Goal: Navigation & Orientation: Find specific page/section

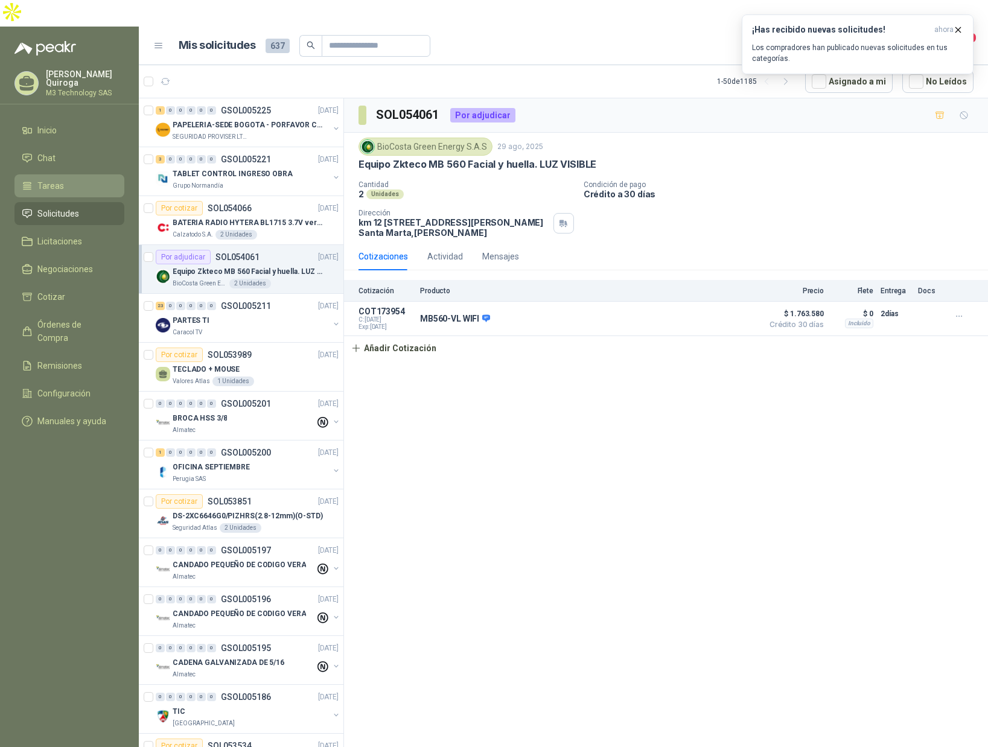
click at [46, 179] on span "Tareas" at bounding box center [50, 185] width 27 height 13
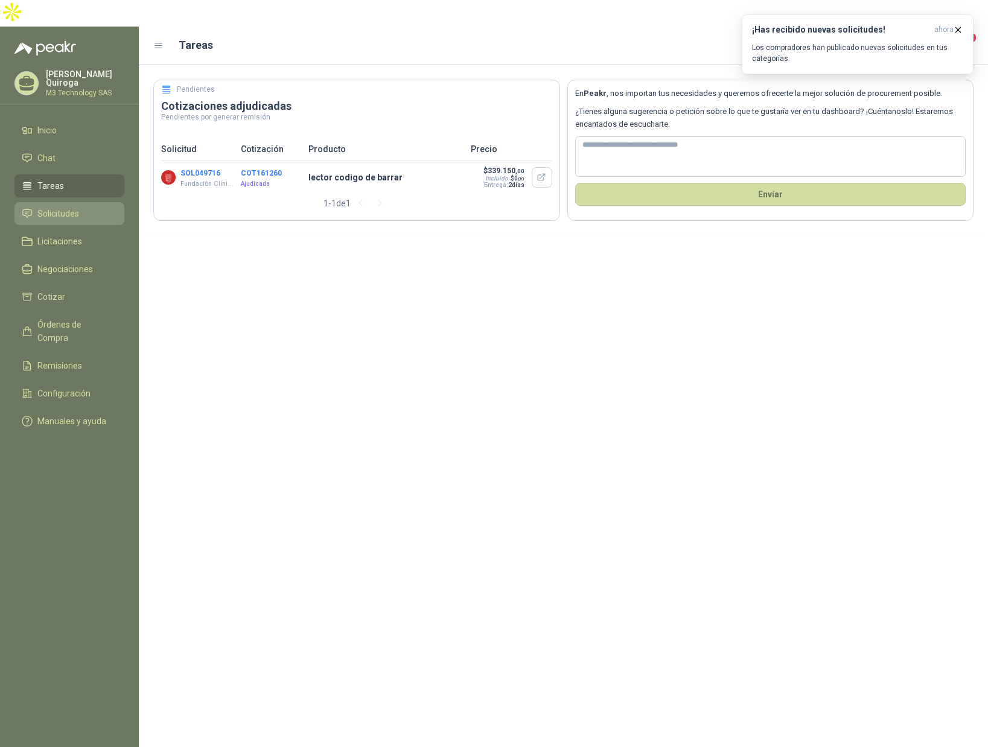
click at [65, 207] on span "Solicitudes" at bounding box center [58, 213] width 42 height 13
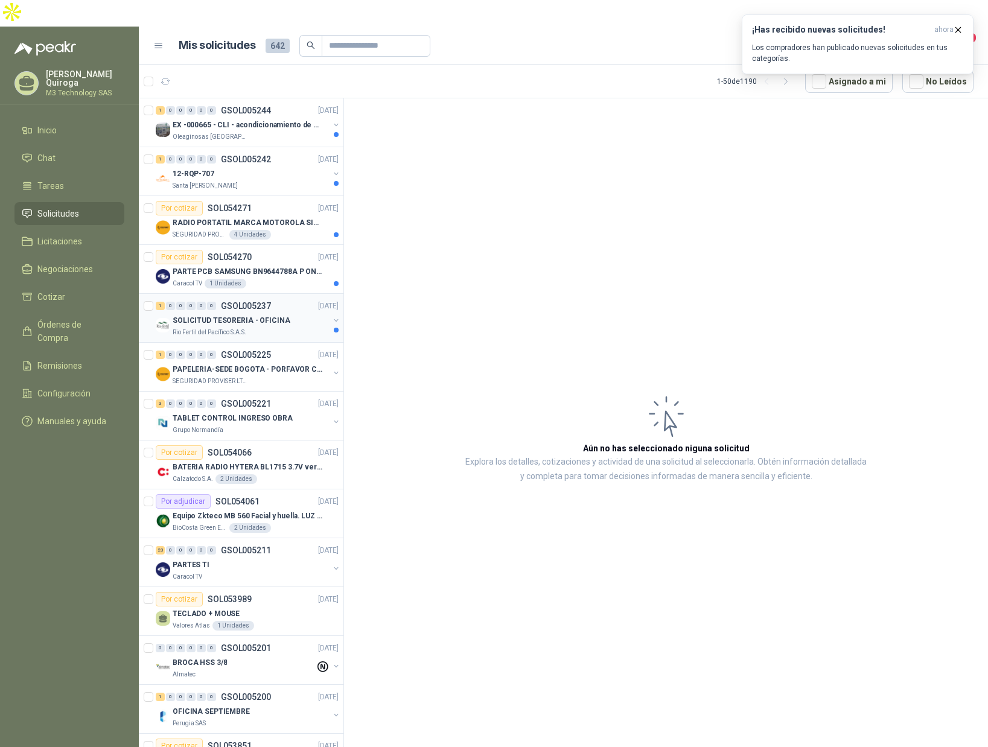
click at [293, 328] on div "Rio Fertil del Pacífico S.A.S." at bounding box center [251, 333] width 156 height 10
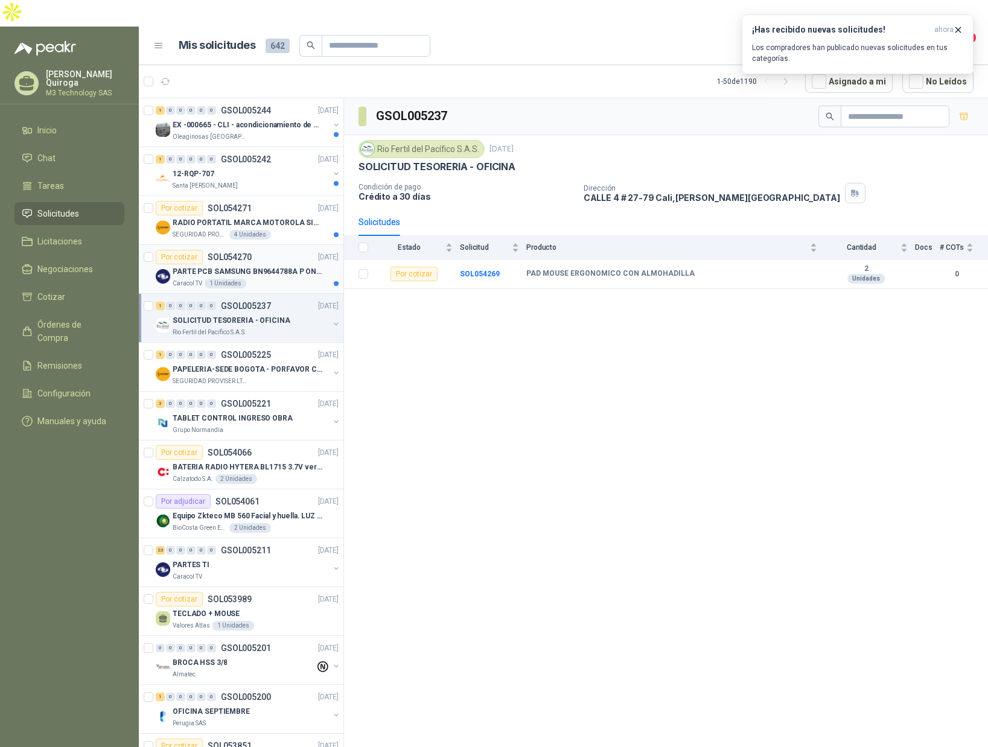
click at [282, 250] on div "Por cotizar SOL054270 [DATE]" at bounding box center [247, 257] width 183 height 14
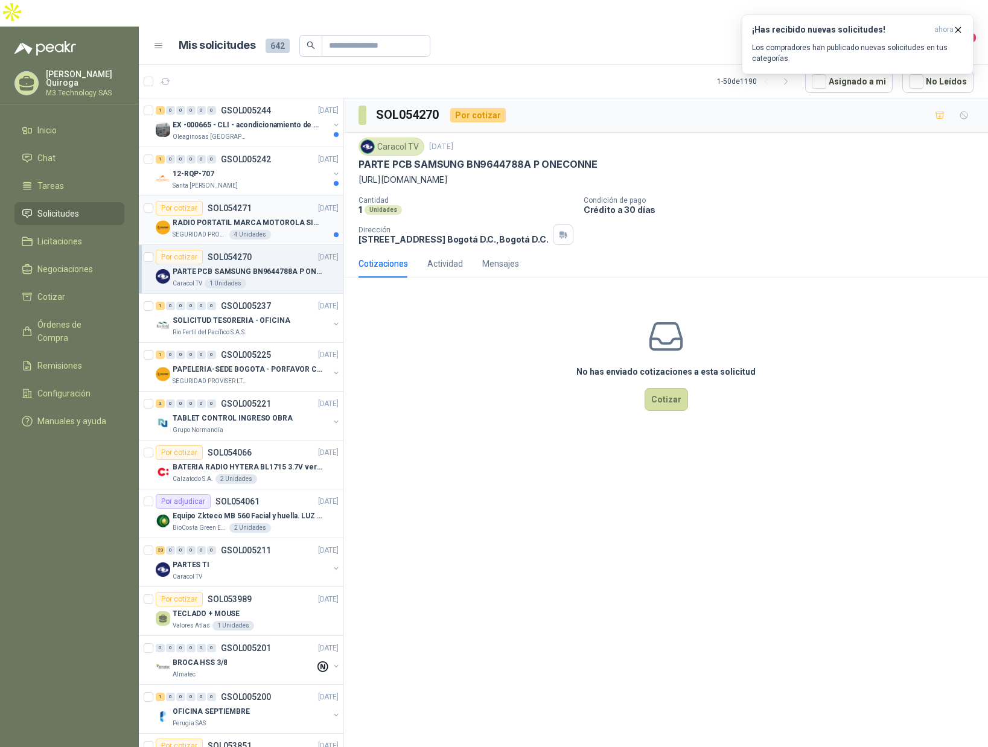
click at [287, 230] on div "SEGURIDAD PROVISER LTDA 4 Unidades" at bounding box center [256, 235] width 166 height 10
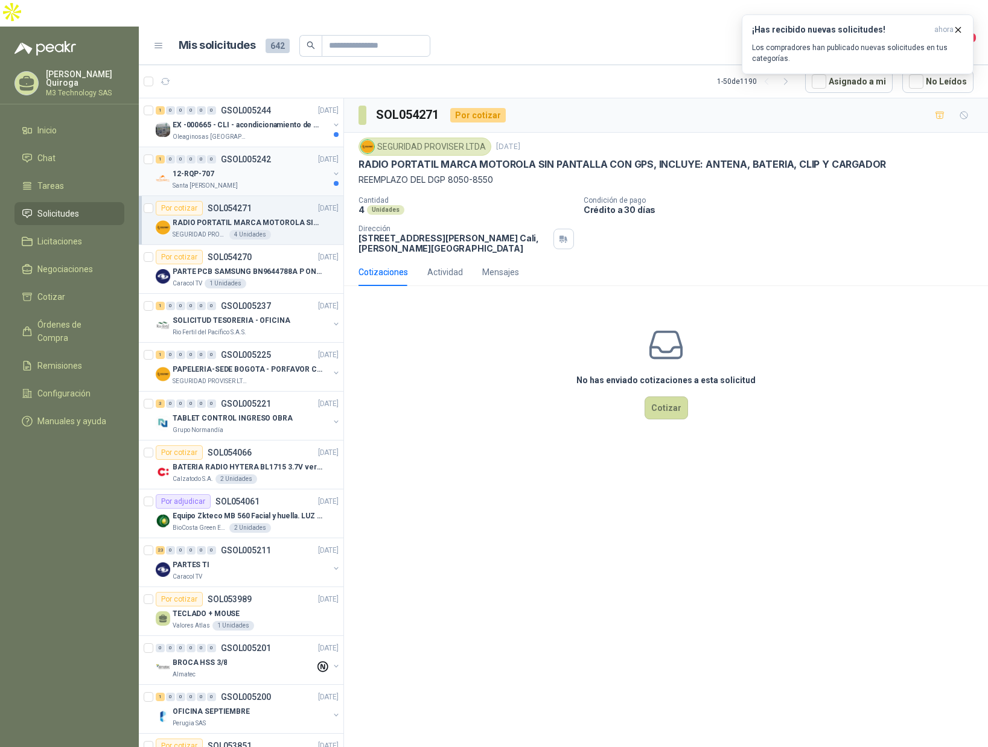
click at [274, 181] on div "Santa [PERSON_NAME]" at bounding box center [251, 186] width 156 height 10
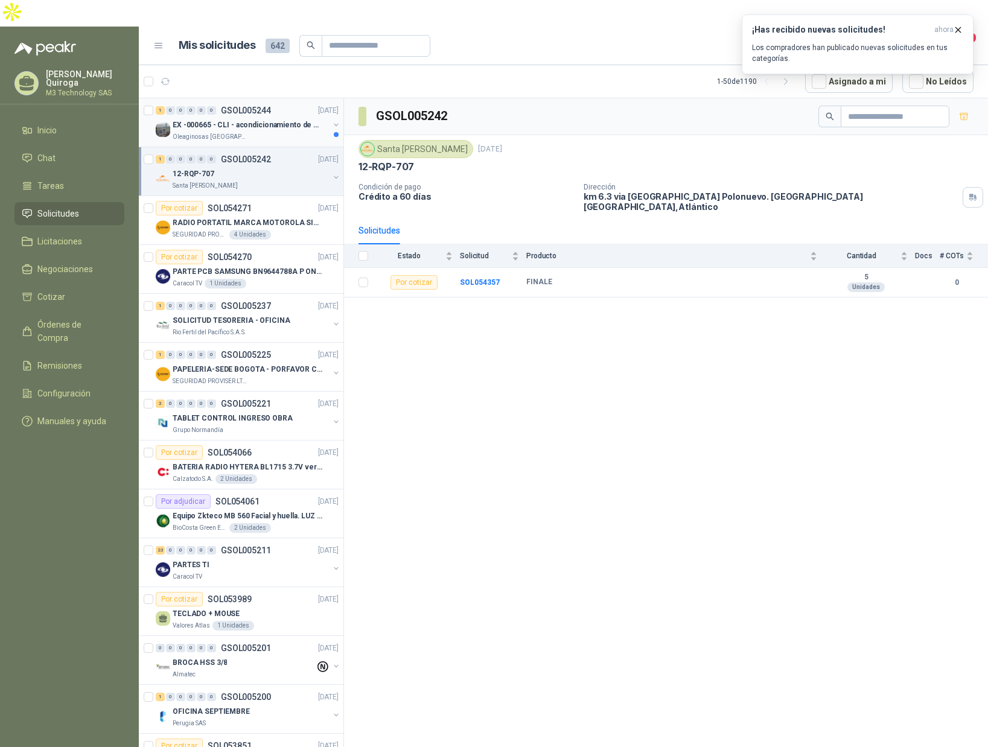
click at [283, 132] on div "Oleaginosas [GEOGRAPHIC_DATA][PERSON_NAME]" at bounding box center [251, 137] width 156 height 10
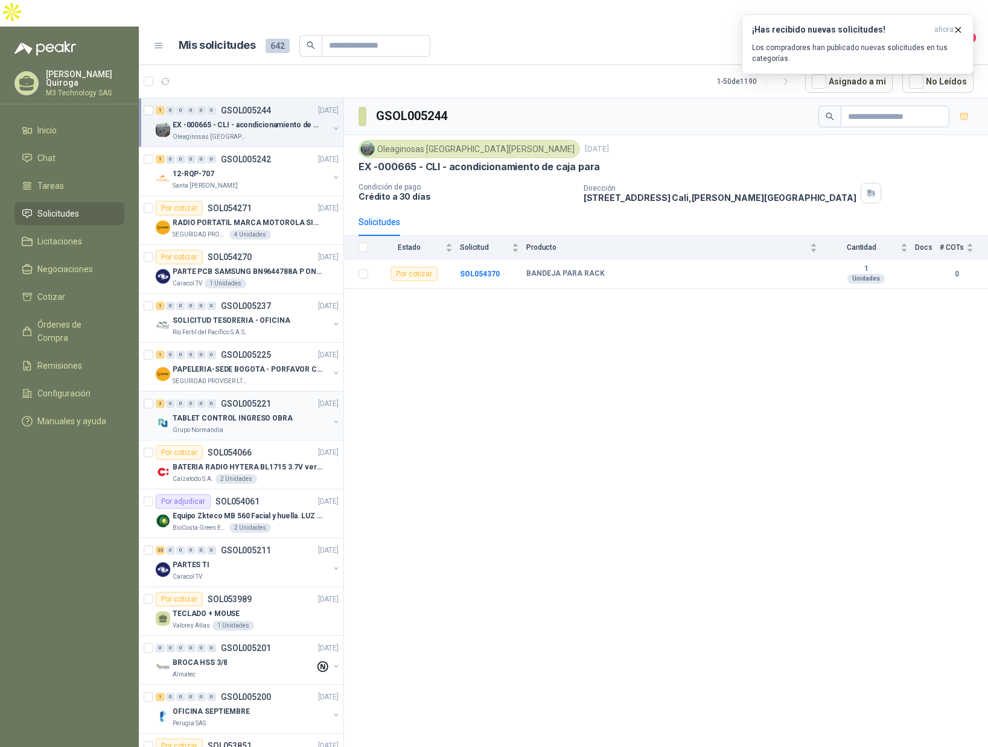
click at [301, 426] on div "Grupo Normandía" at bounding box center [251, 431] width 156 height 10
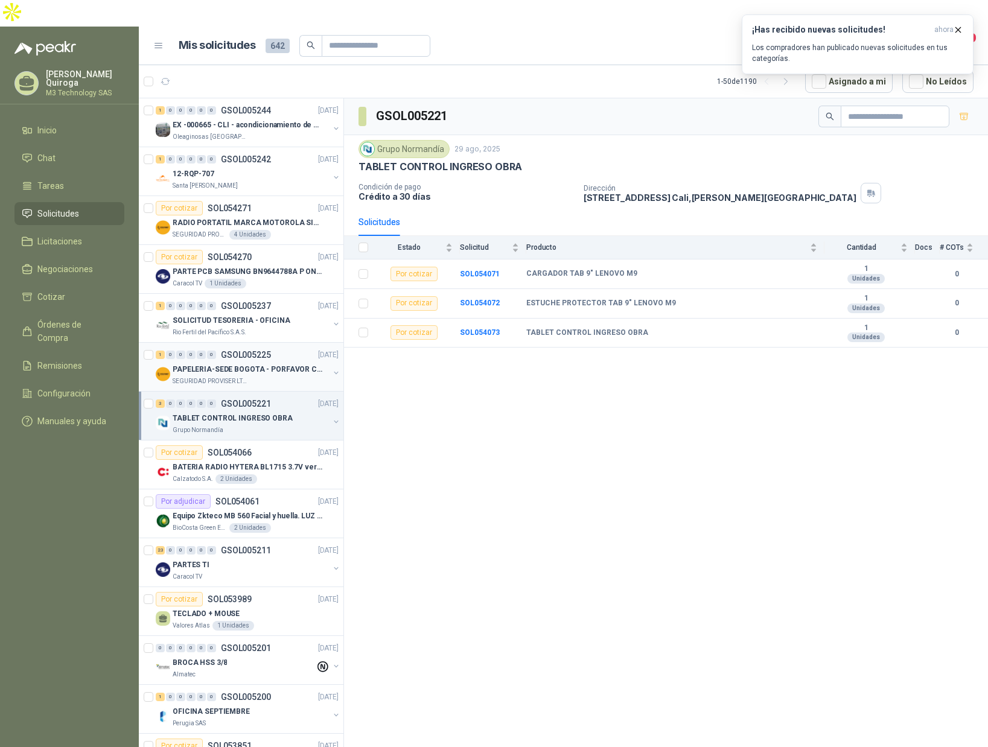
click at [289, 377] on div "SEGURIDAD PROVISER LTDA" at bounding box center [251, 382] width 156 height 10
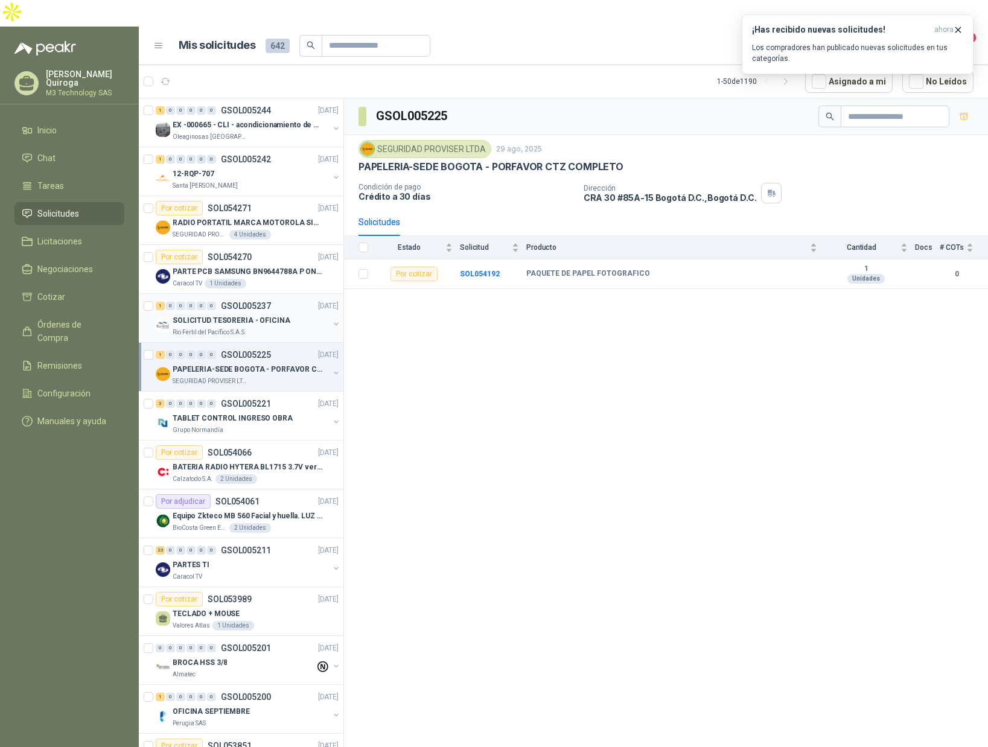
click at [281, 313] on div "SOLICITUD TESORERIA - OFICINA" at bounding box center [251, 320] width 156 height 14
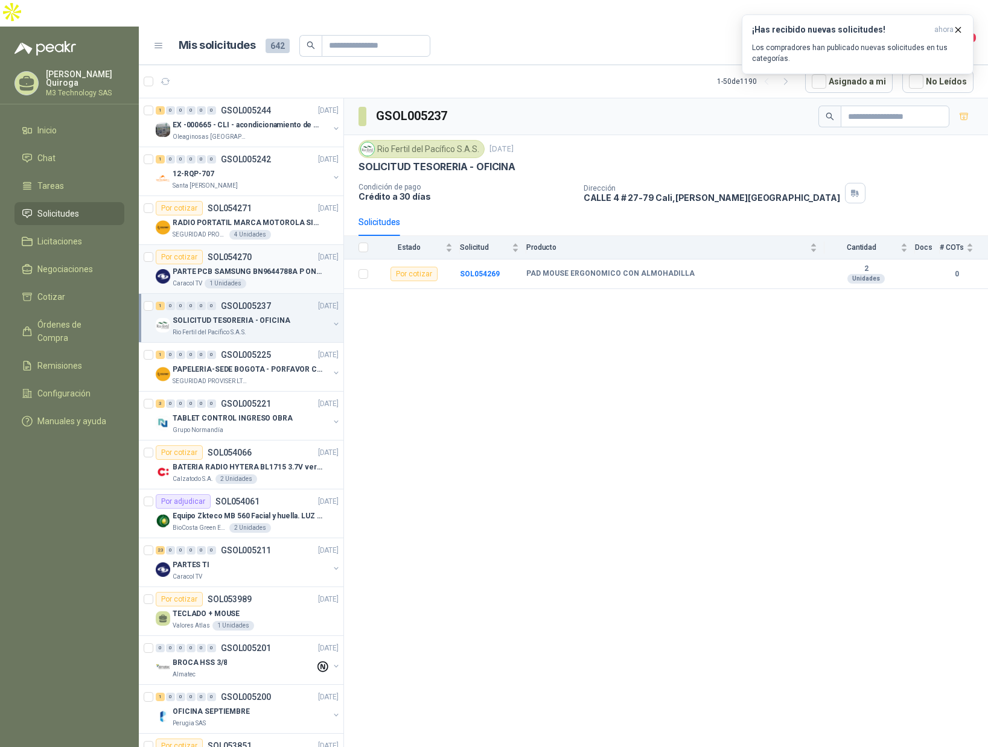
click at [280, 250] on div "Por cotizar SOL054270 [DATE]" at bounding box center [247, 257] width 183 height 14
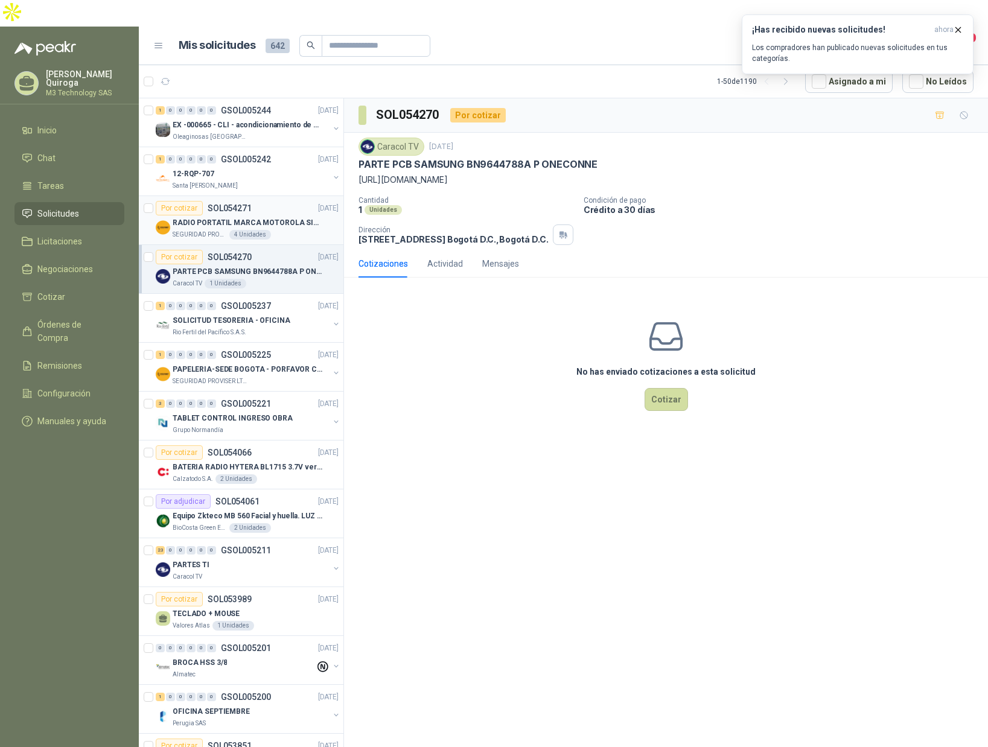
click at [289, 230] on div "SEGURIDAD PROVISER LTDA 4 Unidades" at bounding box center [256, 235] width 166 height 10
